Goal: Obtain resource: Obtain resource

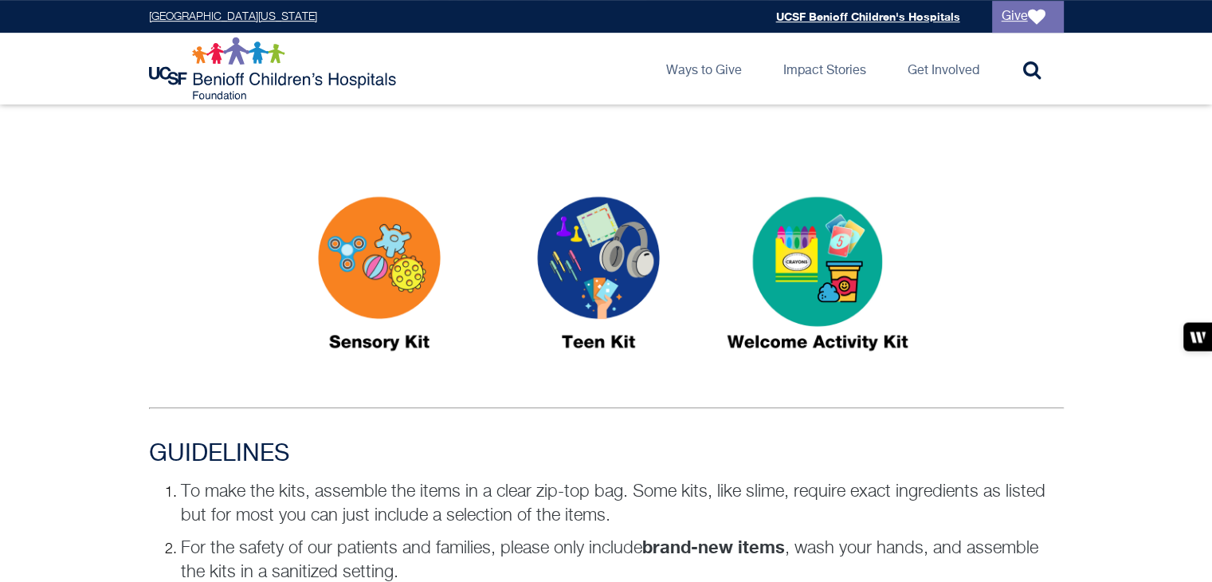
scroll to position [1063, 0]
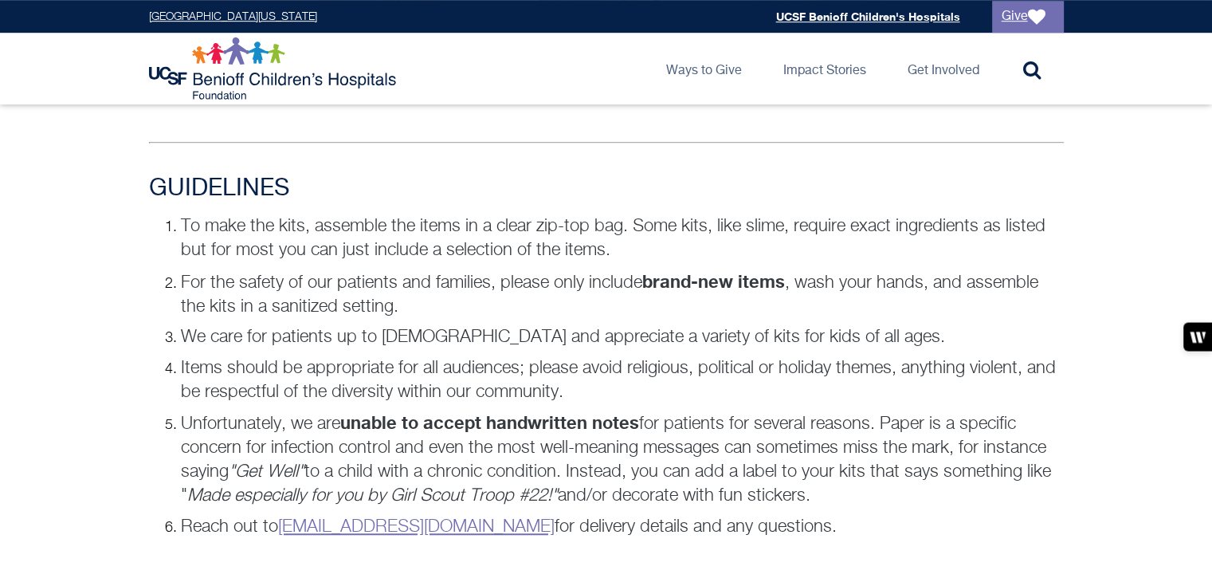
drag, startPoint x: 797, startPoint y: 518, endPoint x: 174, endPoint y: 517, distance: 623.3
click at [181, 517] on li "Reach out to donategoods.BCH@ucsf.edu for delivery details and any questions." at bounding box center [622, 527] width 883 height 24
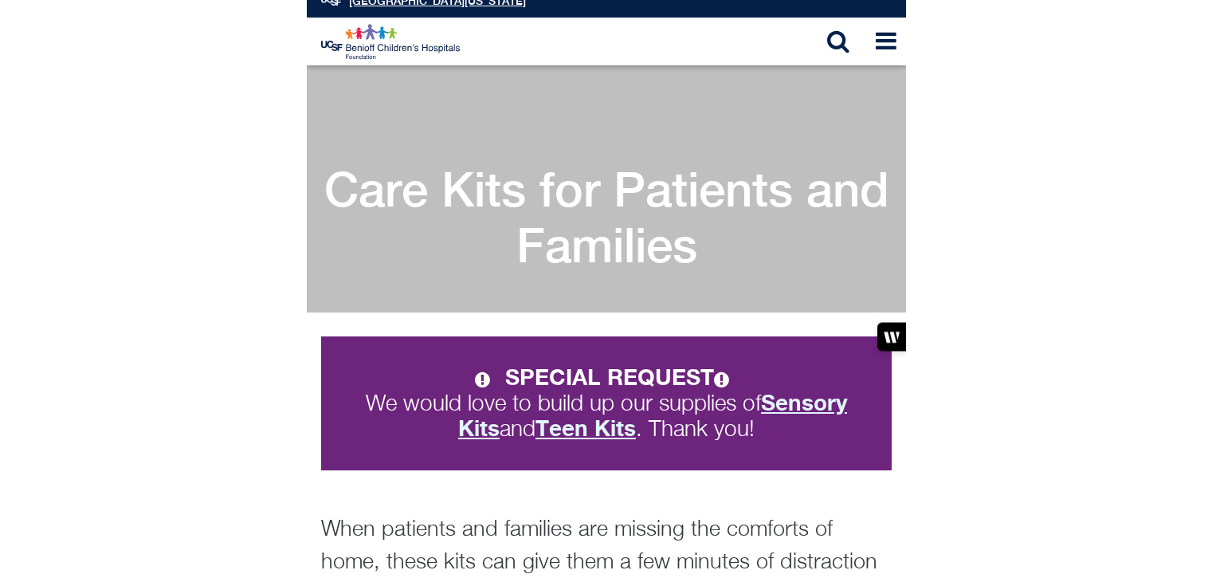
scroll to position [0, 0]
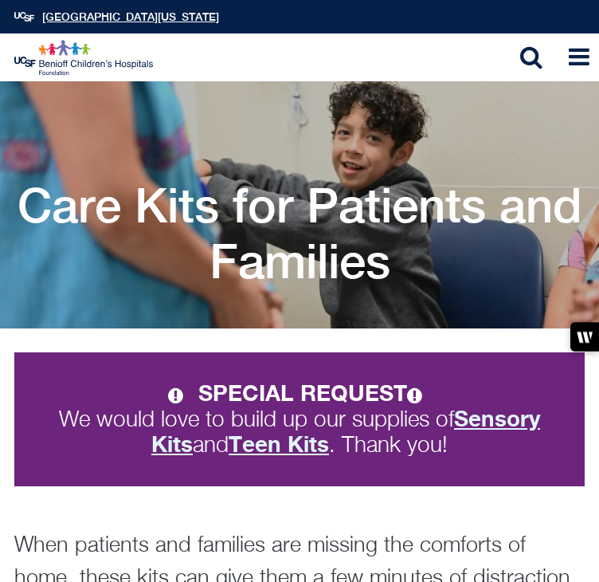
click at [163, 438] on strong "Sensory Kits" at bounding box center [345, 431] width 389 height 52
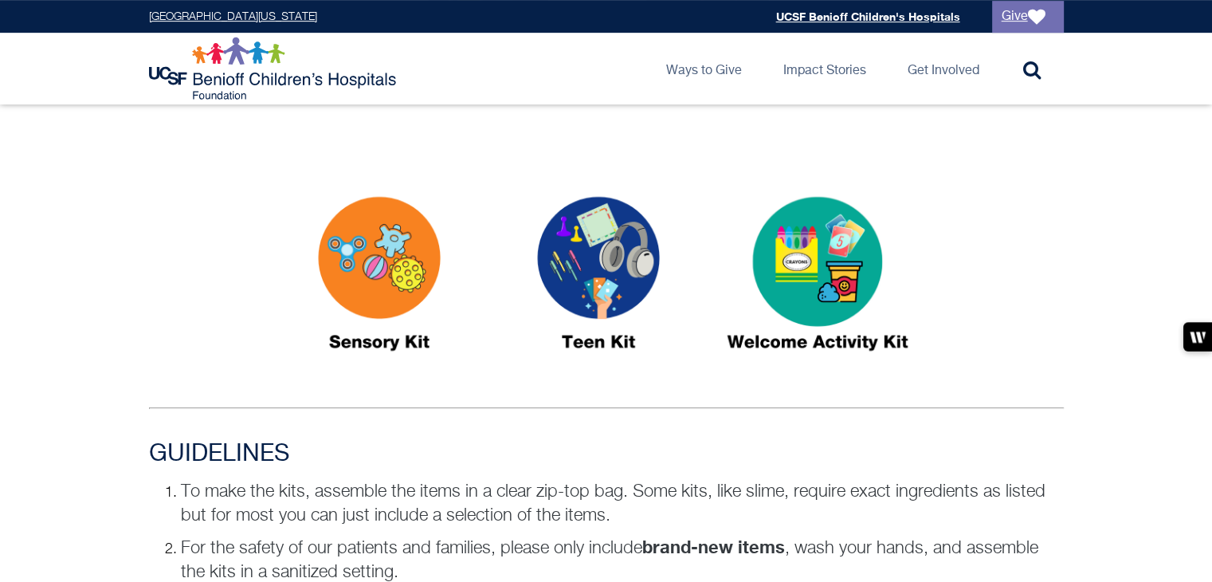
scroll to position [1063, 0]
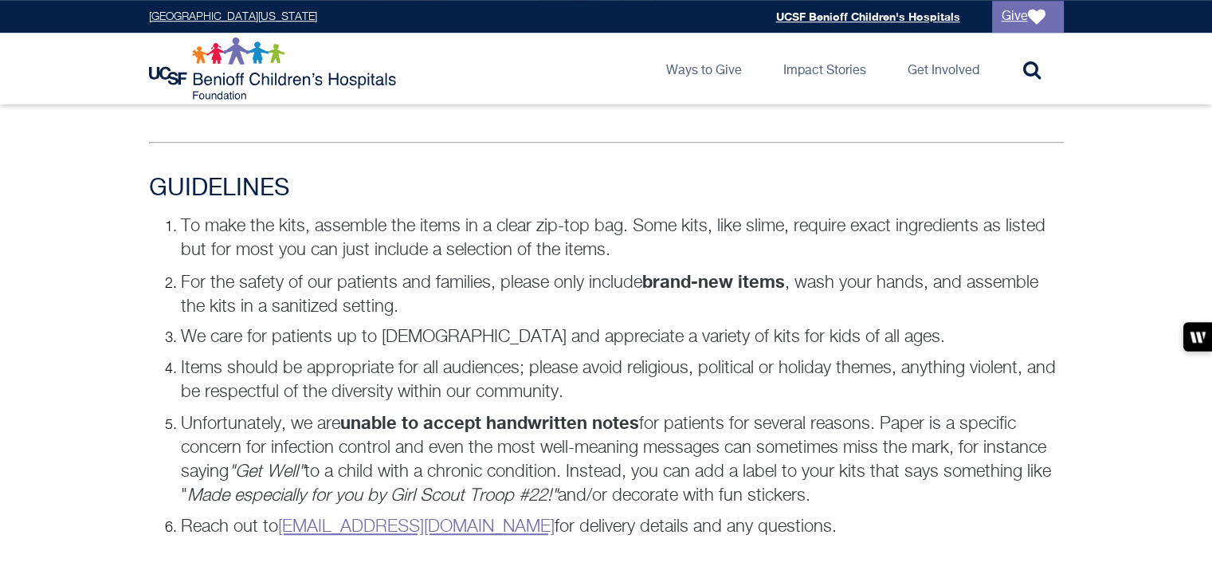
click at [466, 253] on p "To make the kits, assemble the items in a clear zip-top bag. Some kits, like sl…" at bounding box center [622, 238] width 883 height 48
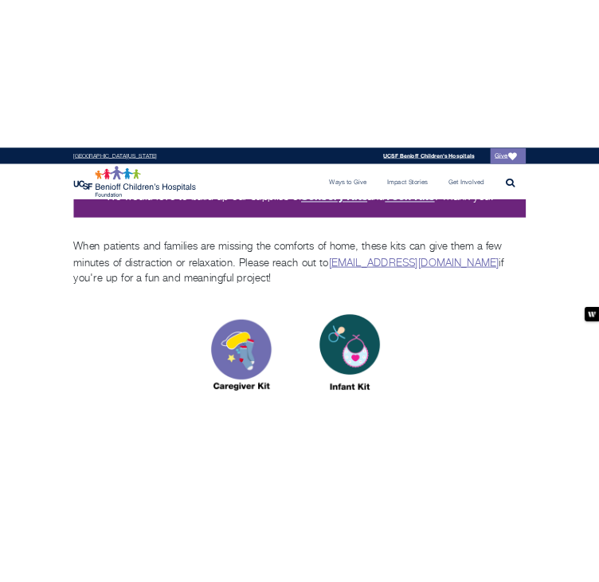
scroll to position [0, 0]
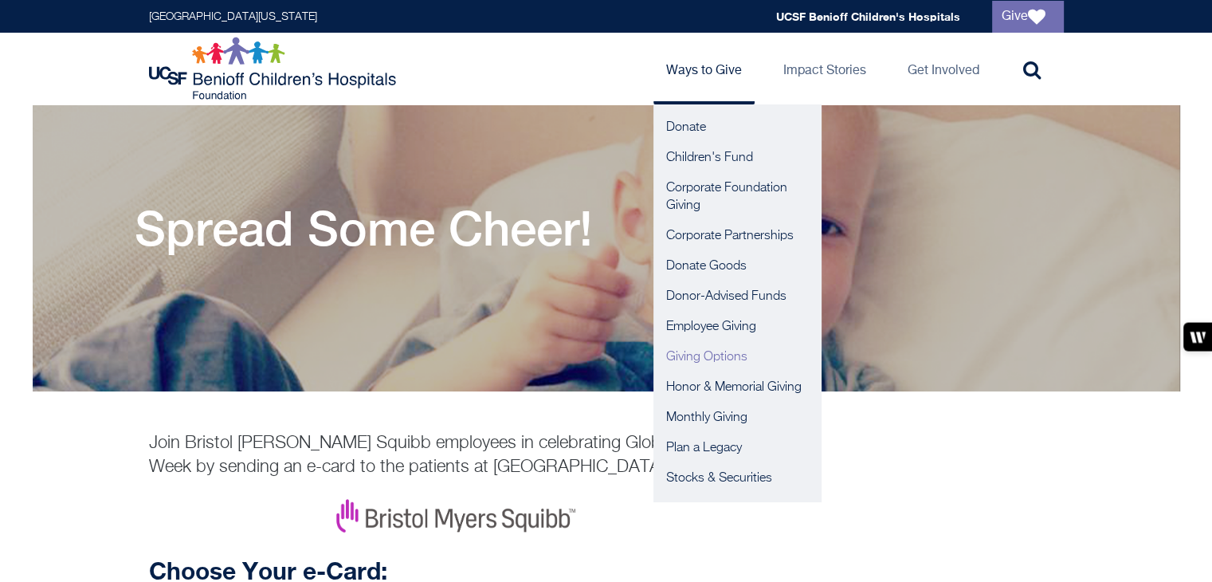
click at [705, 352] on link "Giving Options" at bounding box center [737, 357] width 167 height 30
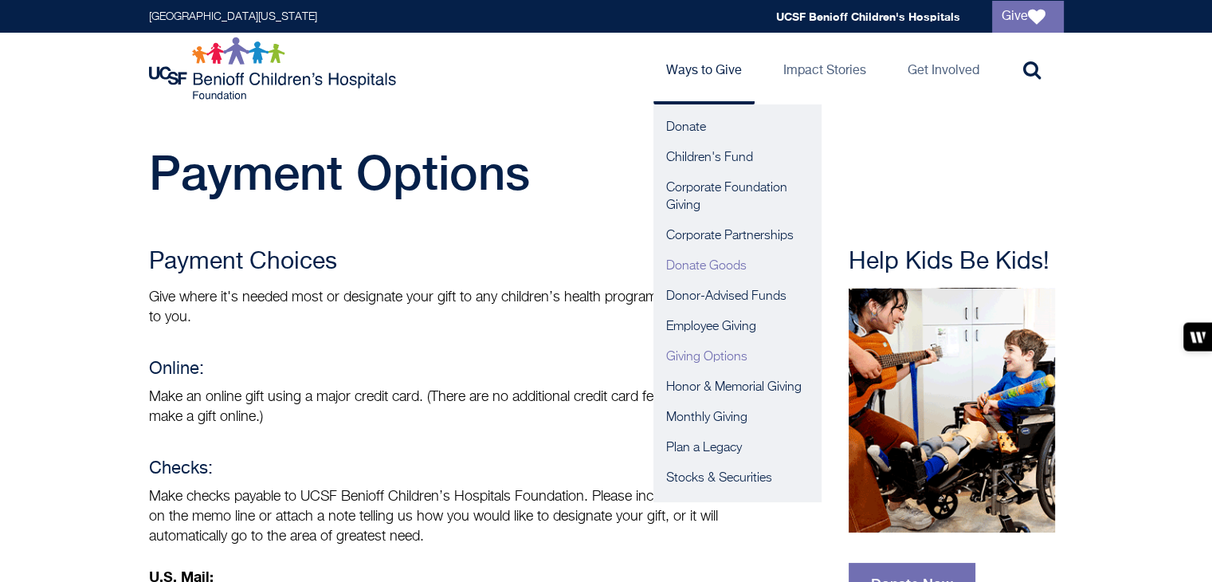
click at [710, 262] on link "Donate Goods" at bounding box center [737, 266] width 167 height 30
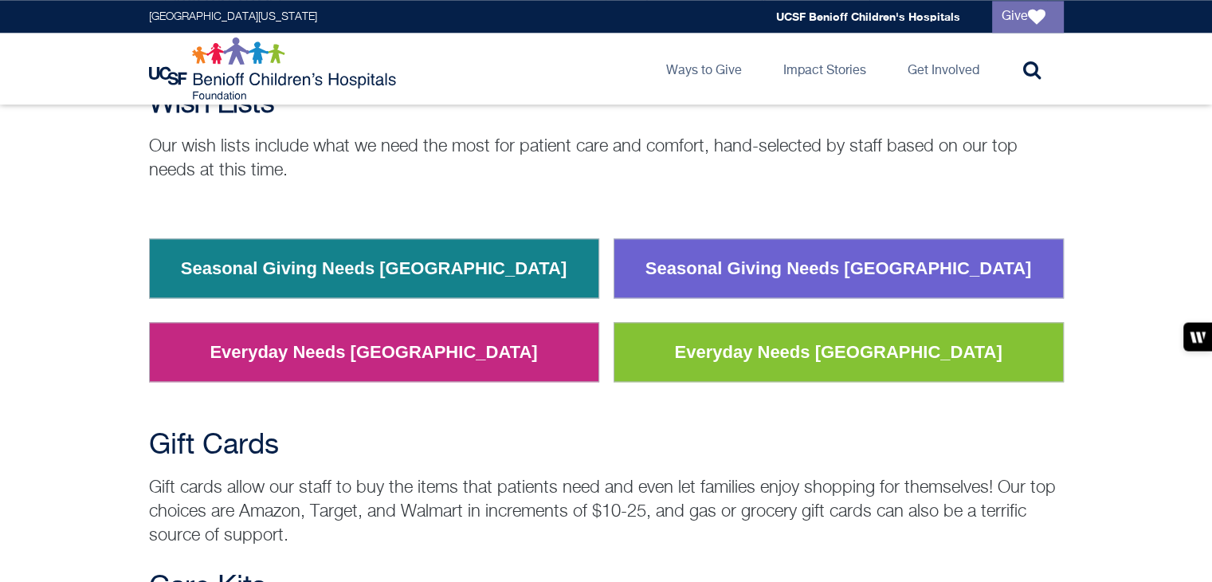
scroll to position [2125, 0]
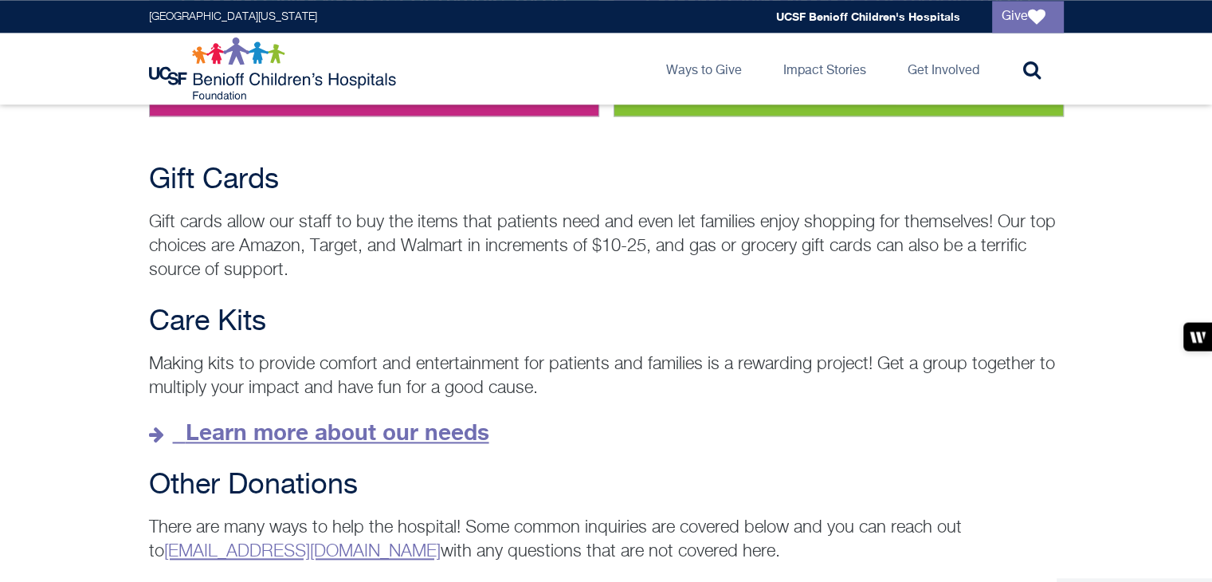
click at [320, 418] on strong "Learn more about our needs" at bounding box center [338, 431] width 304 height 26
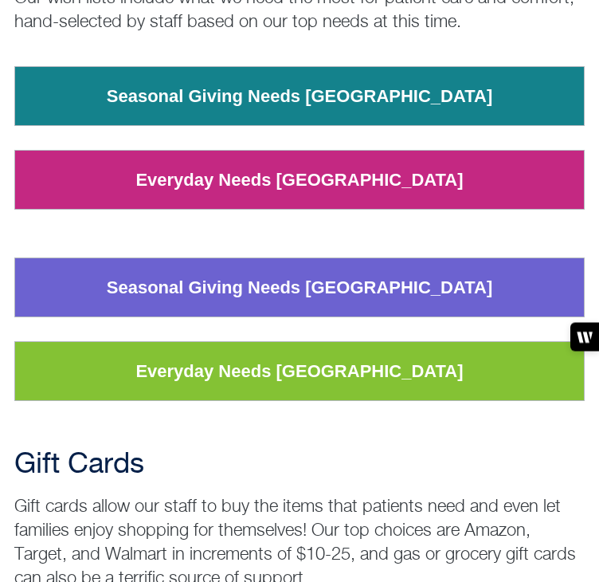
scroll to position [2132, 0]
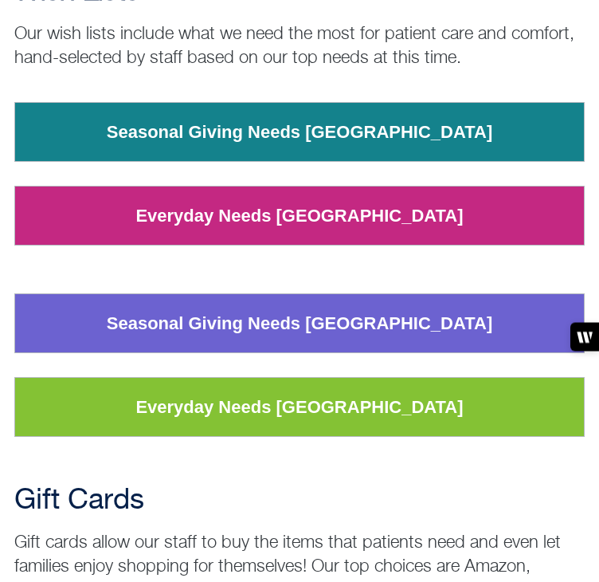
click at [258, 303] on link "Seasonal Giving Needs San Francisco" at bounding box center [300, 323] width 411 height 41
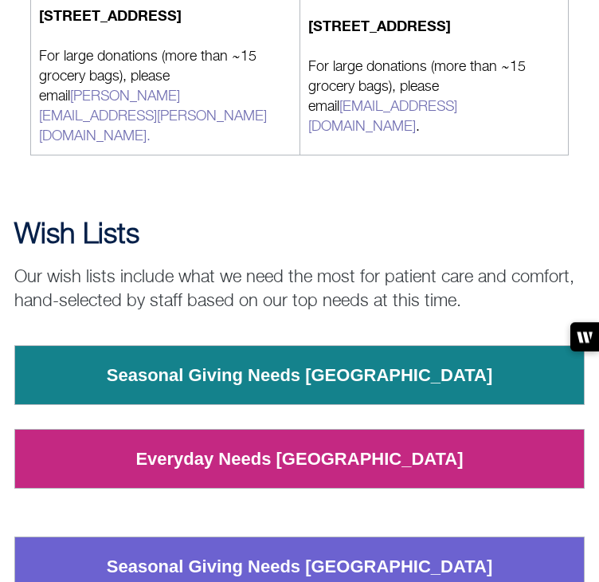
scroll to position [1905, 0]
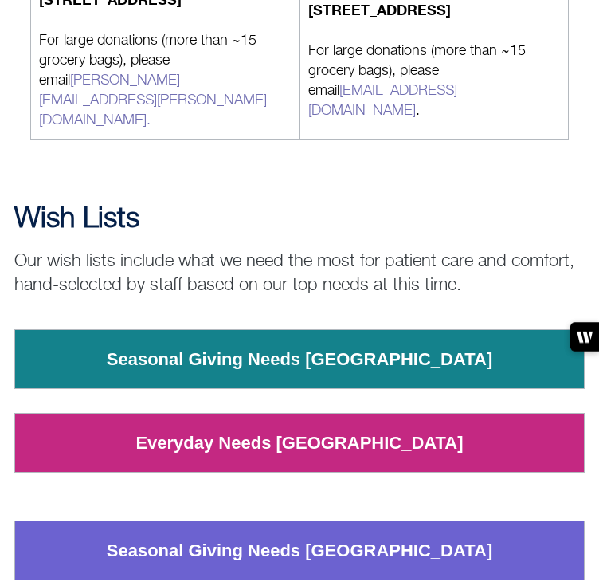
click at [285, 372] on div "Seasonal Giving Needs Oakland Everyday Needs Oakland" at bounding box center [299, 412] width 571 height 167
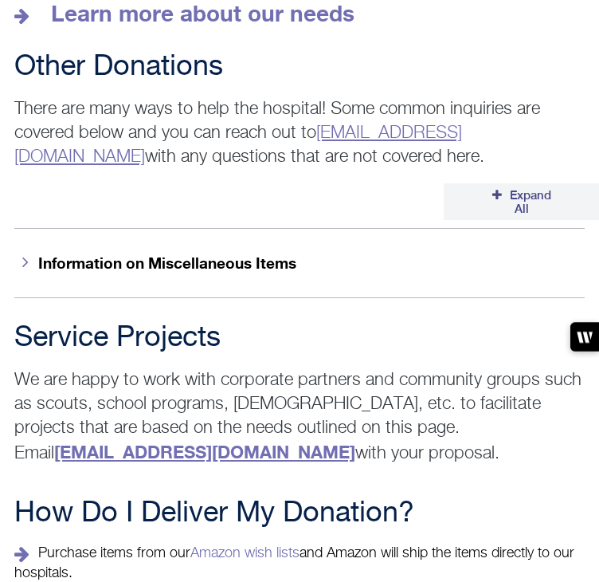
scroll to position [2920, 0]
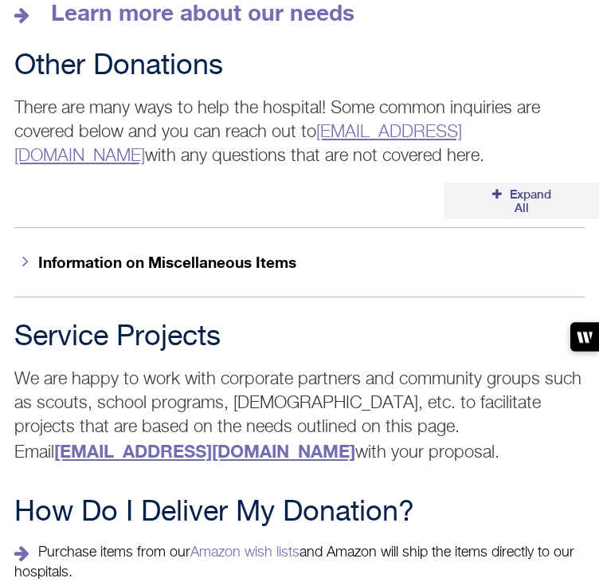
click at [29, 234] on button "Information on Miscellaneous Items" at bounding box center [299, 261] width 571 height 69
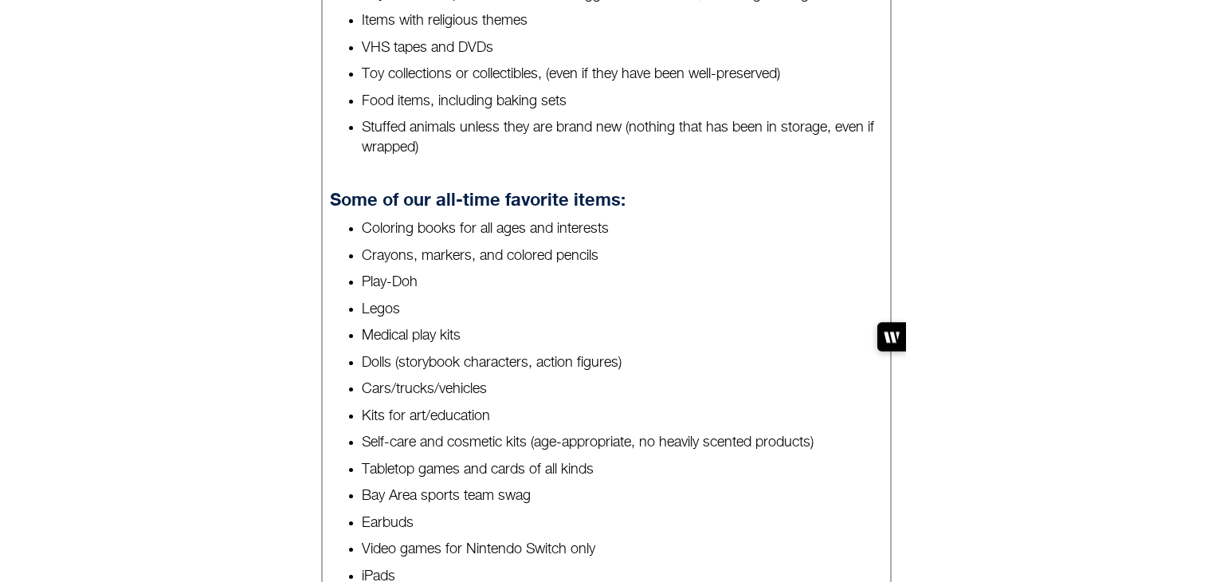
scroll to position [641, 0]
